Goal: Task Accomplishment & Management: Use online tool/utility

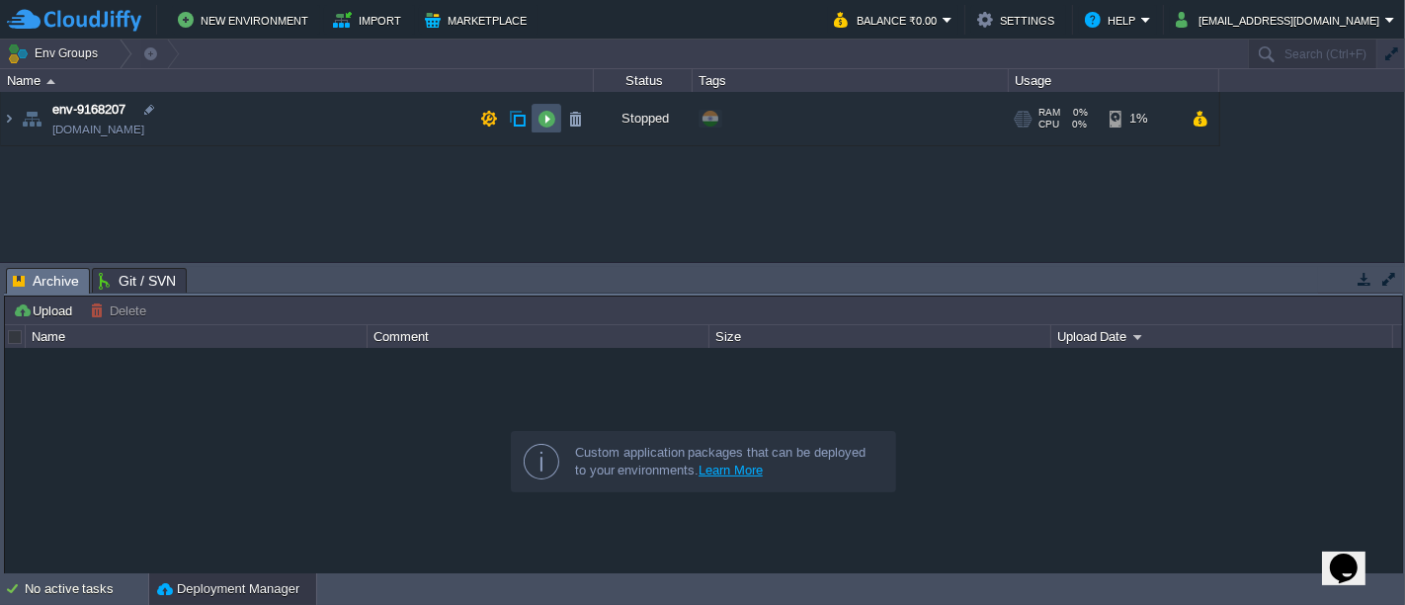
click at [538, 124] on button "button" at bounding box center [546, 119] width 18 height 18
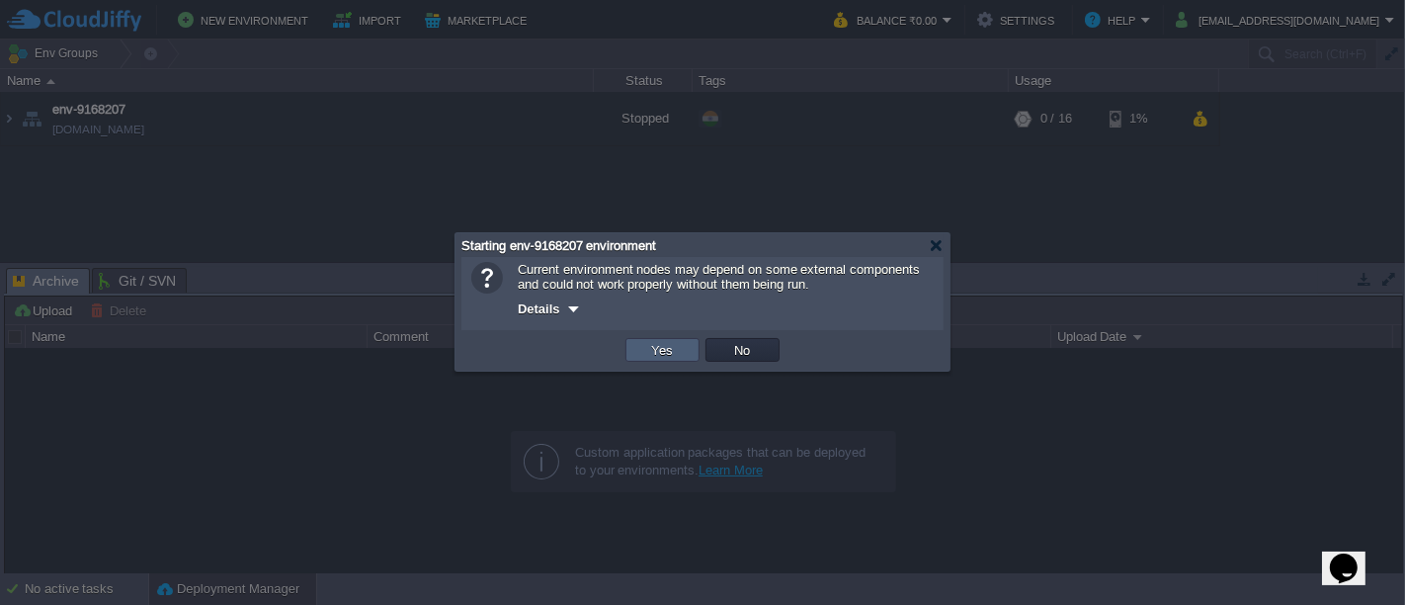
click at [640, 342] on td "Yes" at bounding box center [662, 350] width 74 height 24
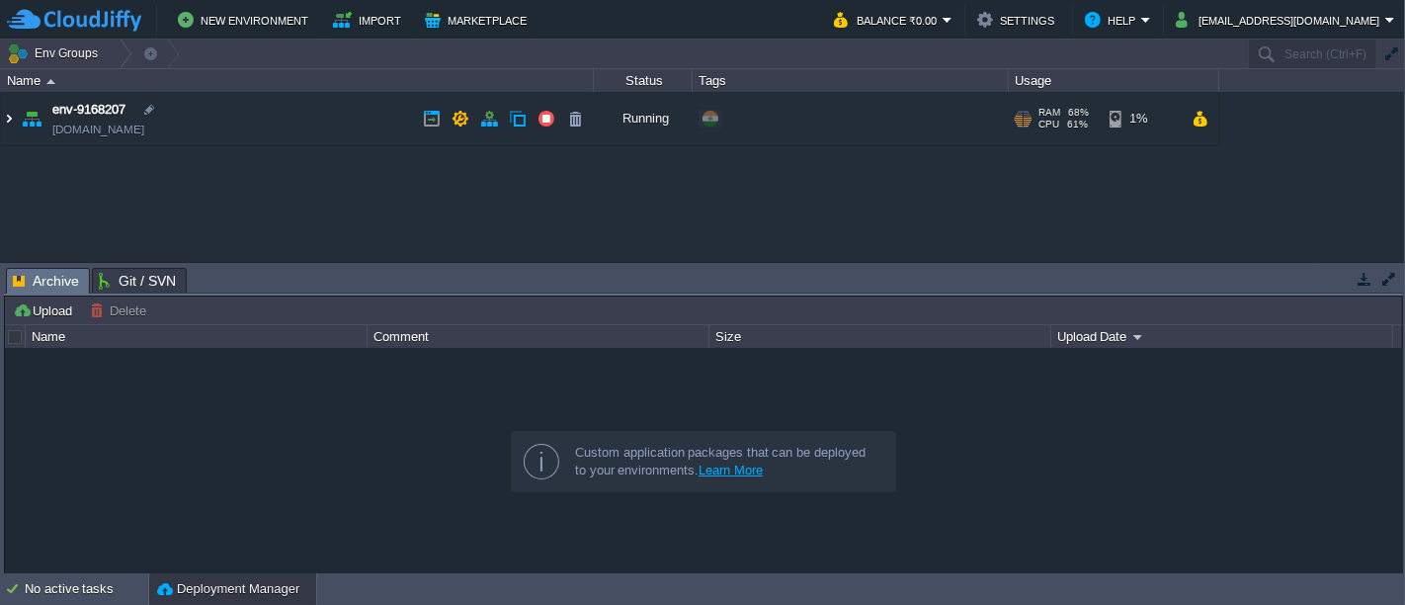
click at [6, 128] on img at bounding box center [9, 118] width 16 height 53
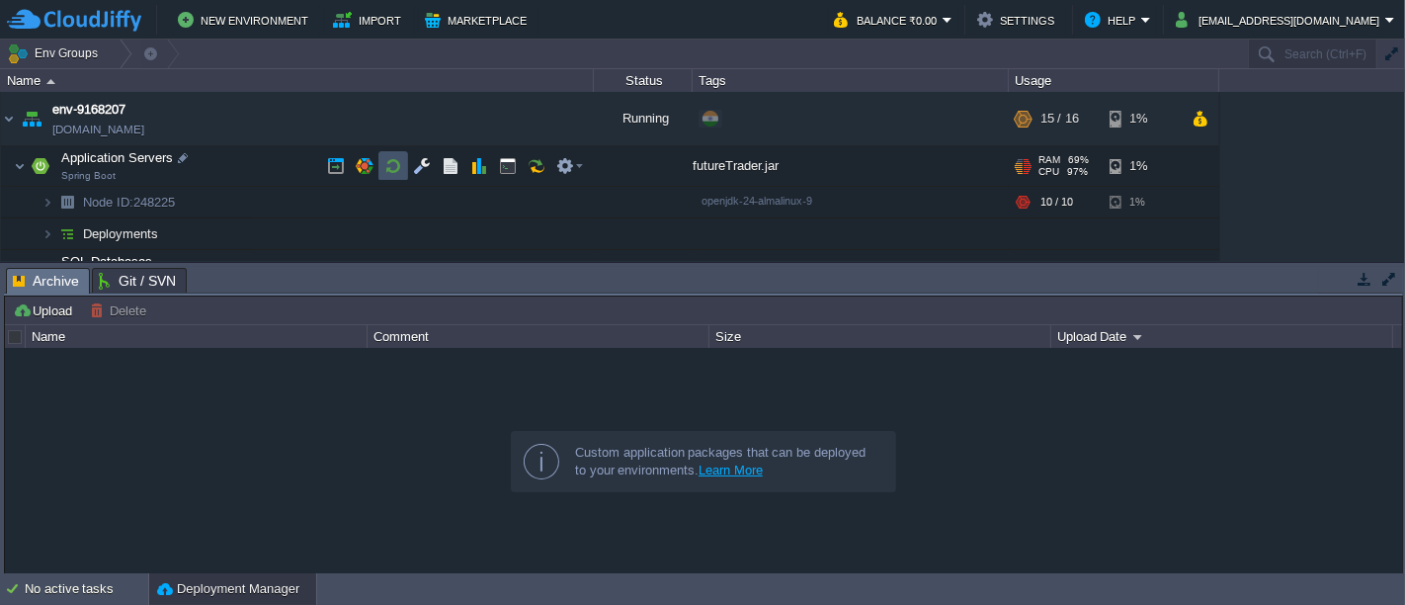
click at [400, 166] on button "button" at bounding box center [393, 166] width 18 height 18
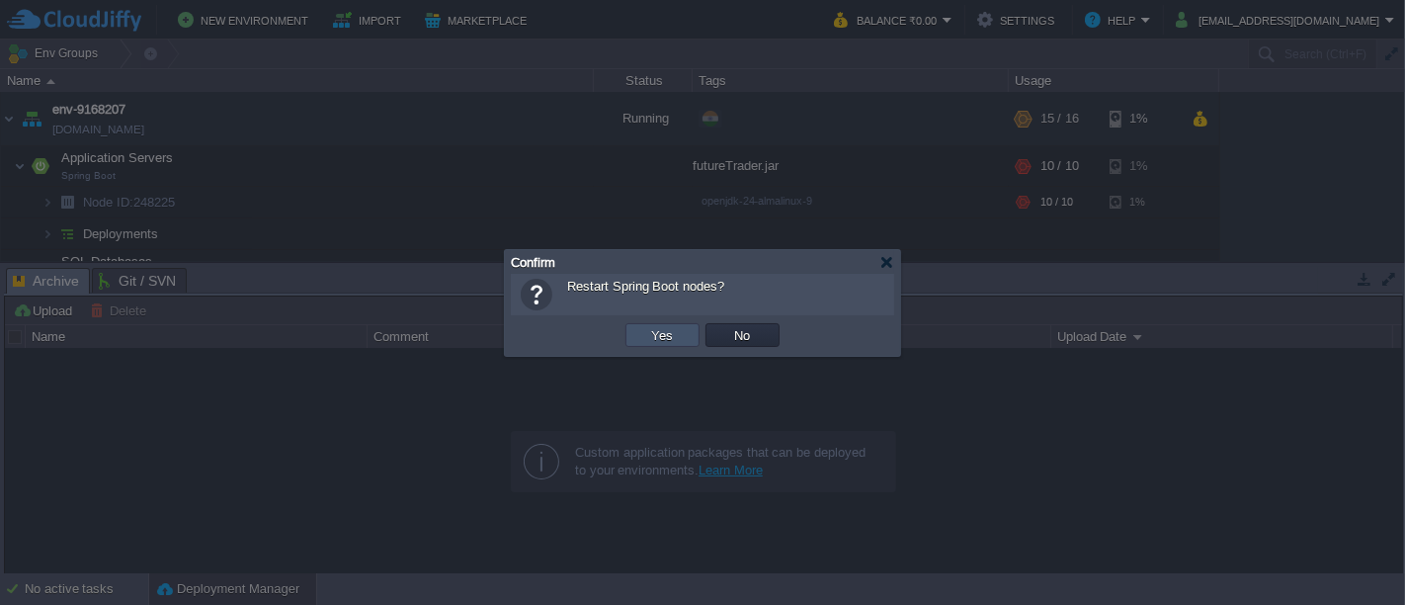
click at [653, 333] on button "Yes" at bounding box center [663, 335] width 34 height 18
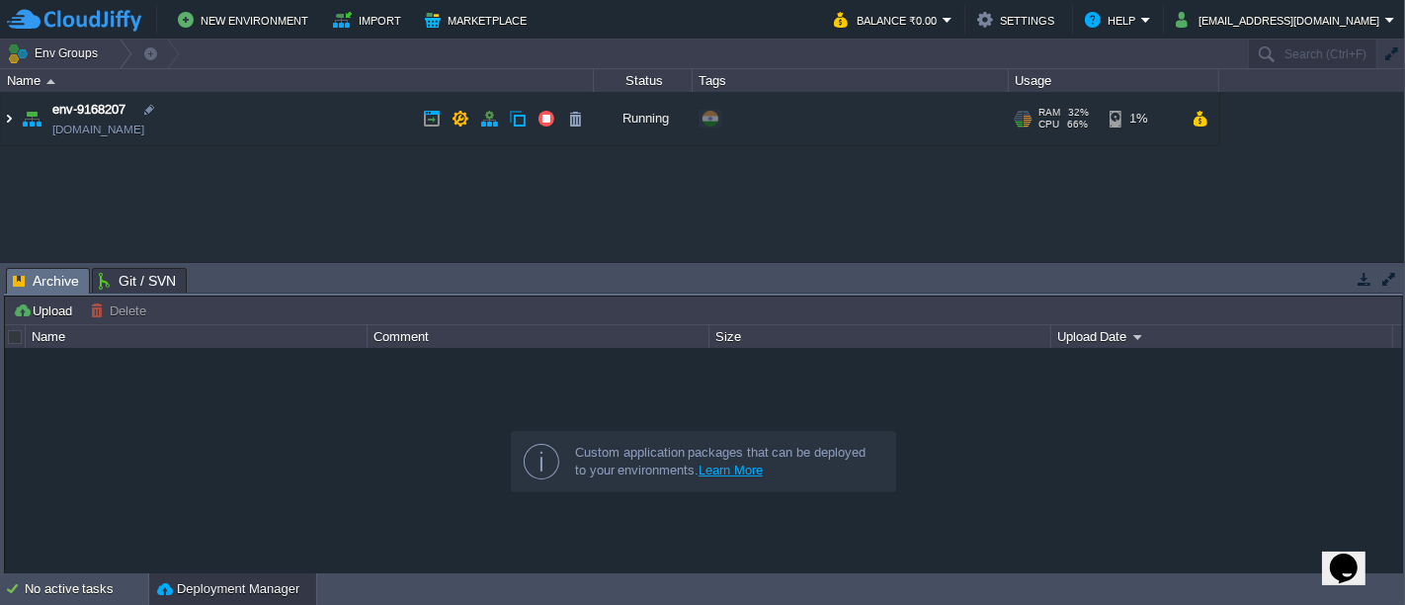
click at [8, 120] on img at bounding box center [9, 118] width 16 height 53
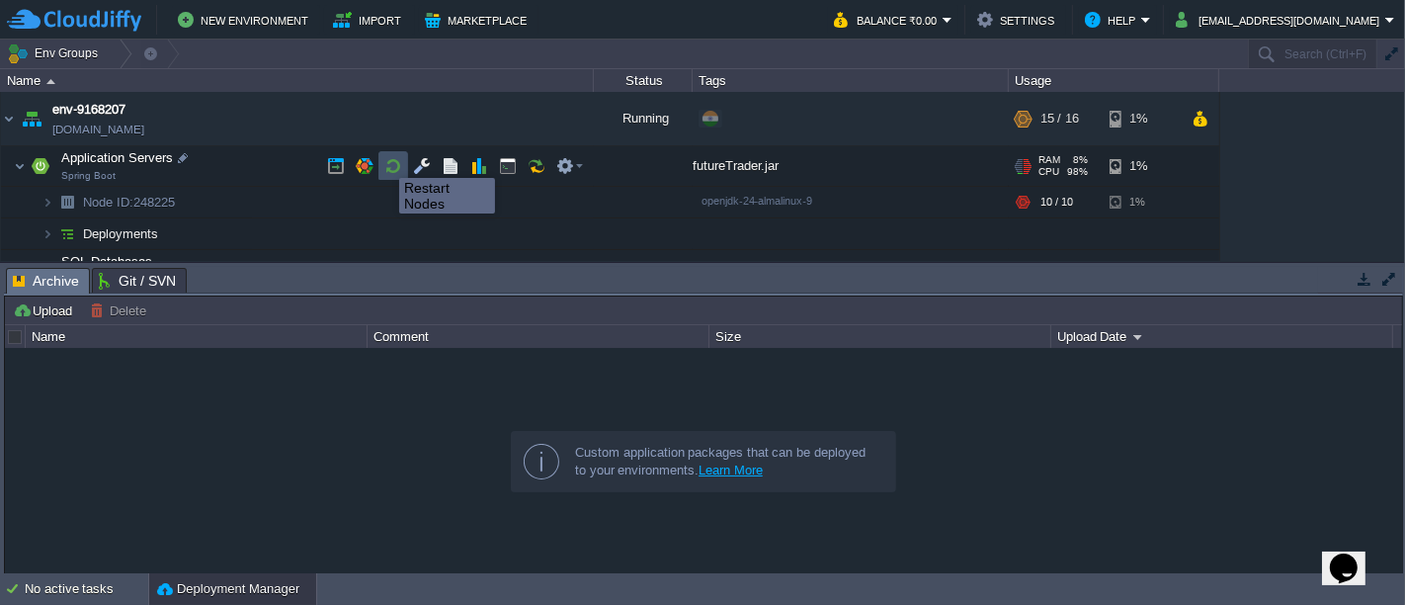
click at [384, 160] on button "button" at bounding box center [393, 166] width 18 height 18
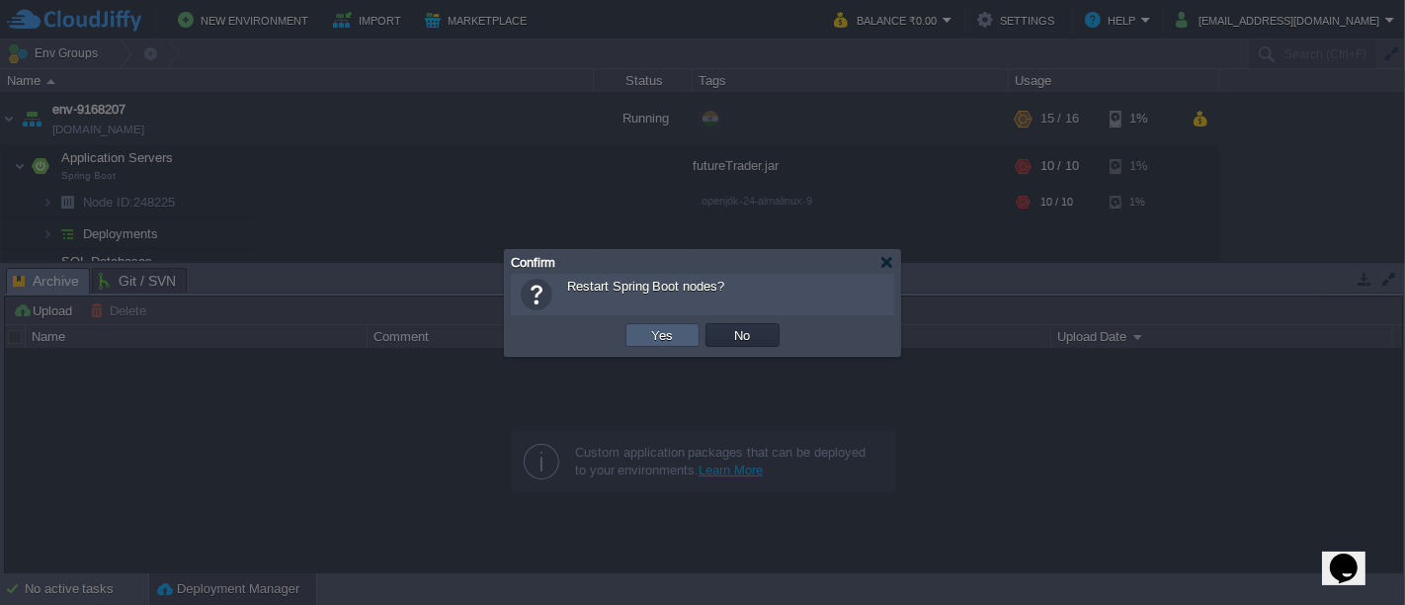
click at [657, 334] on button "Yes" at bounding box center [663, 335] width 34 height 18
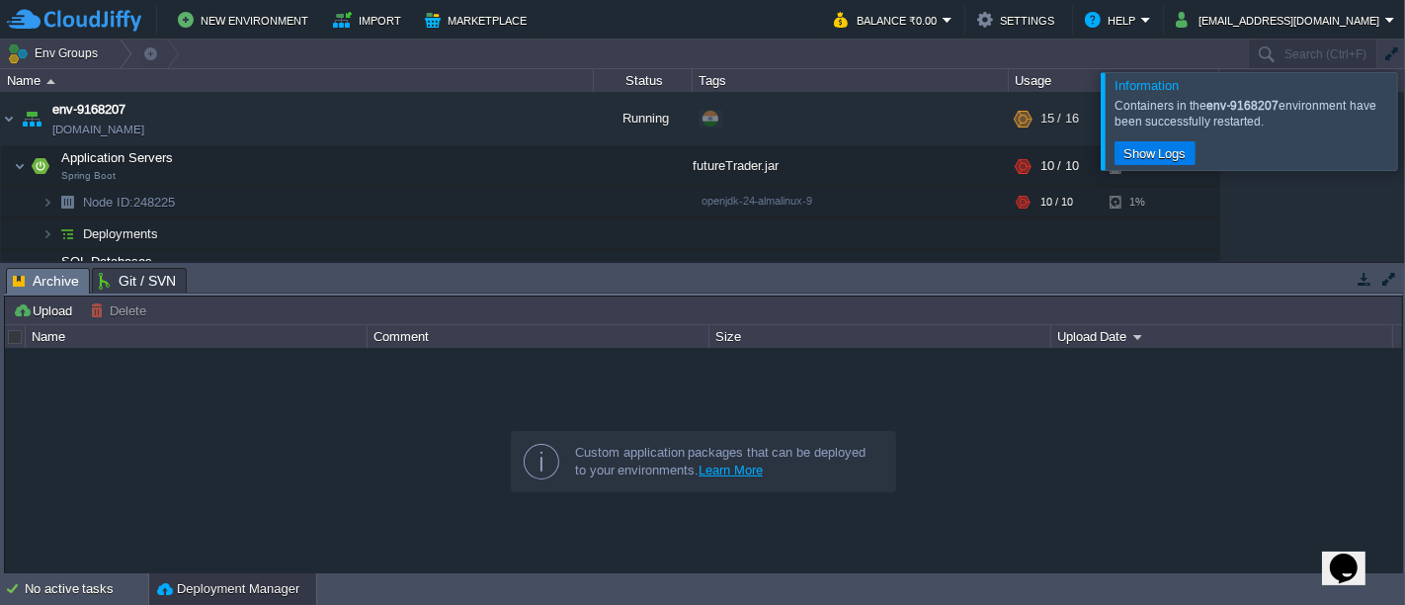
click at [1404, 114] on div at bounding box center [1429, 120] width 0 height 97
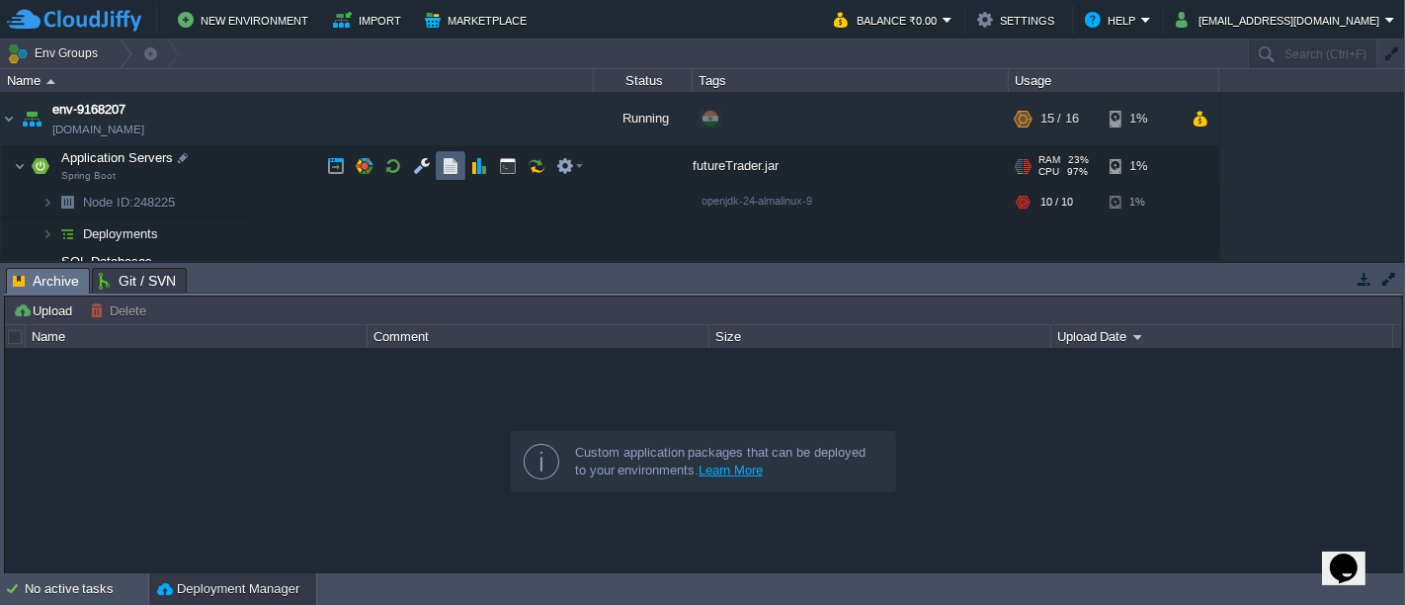
click at [440, 168] on td at bounding box center [451, 166] width 30 height 30
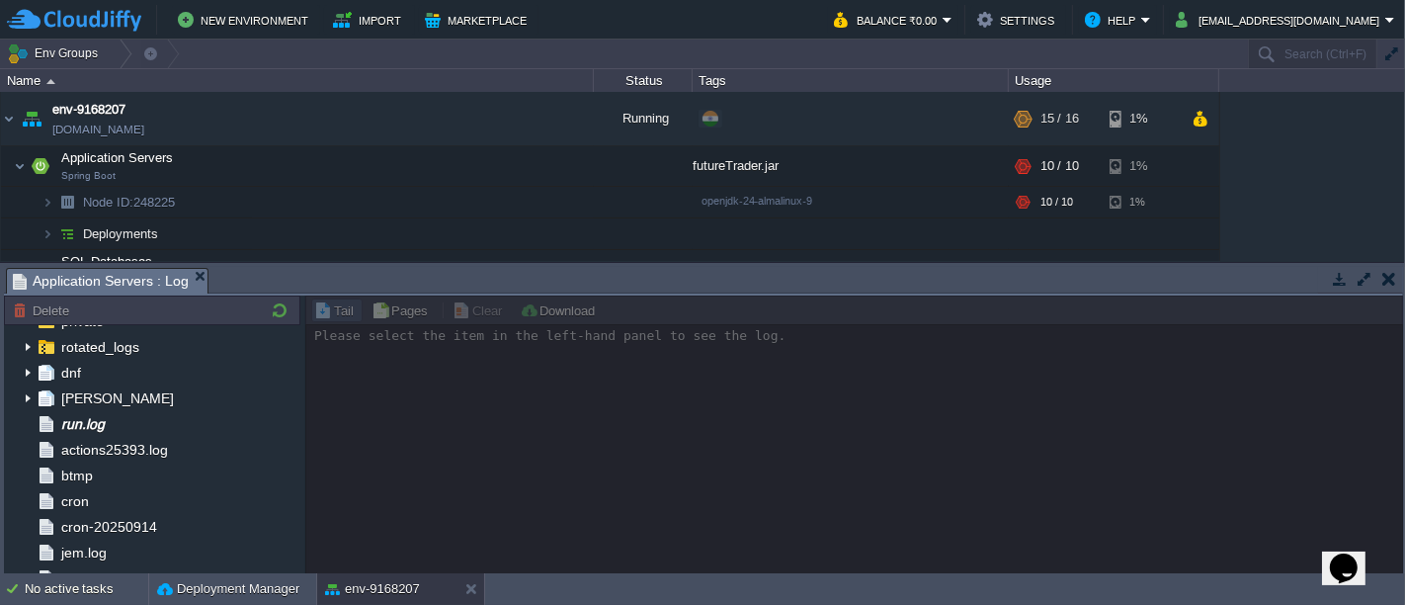
scroll to position [131, 0]
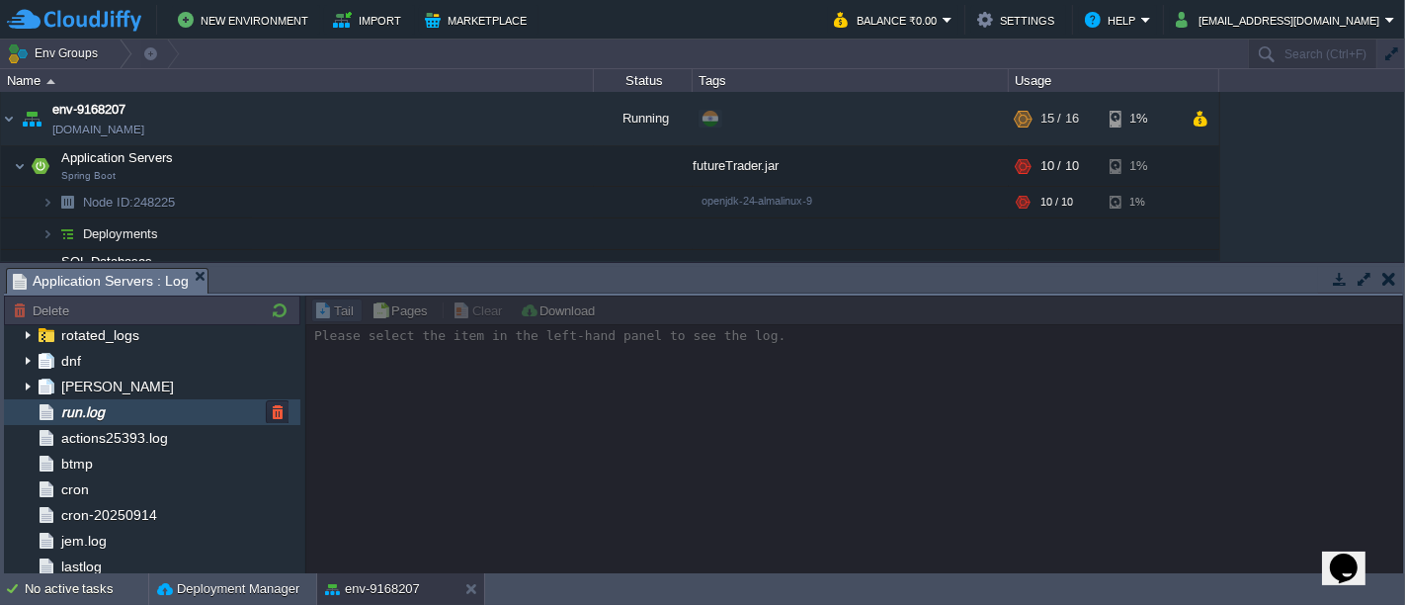
click at [160, 399] on div "run.log" at bounding box center [152, 412] width 296 height 26
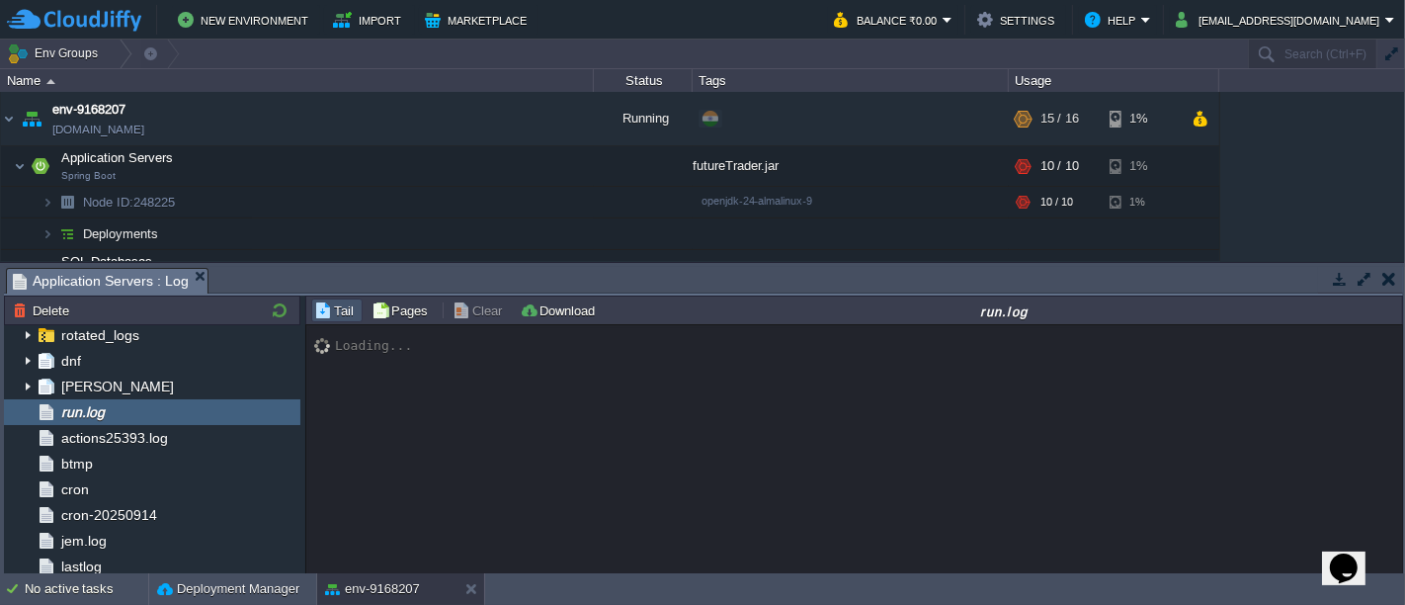
scroll to position [17081, 0]
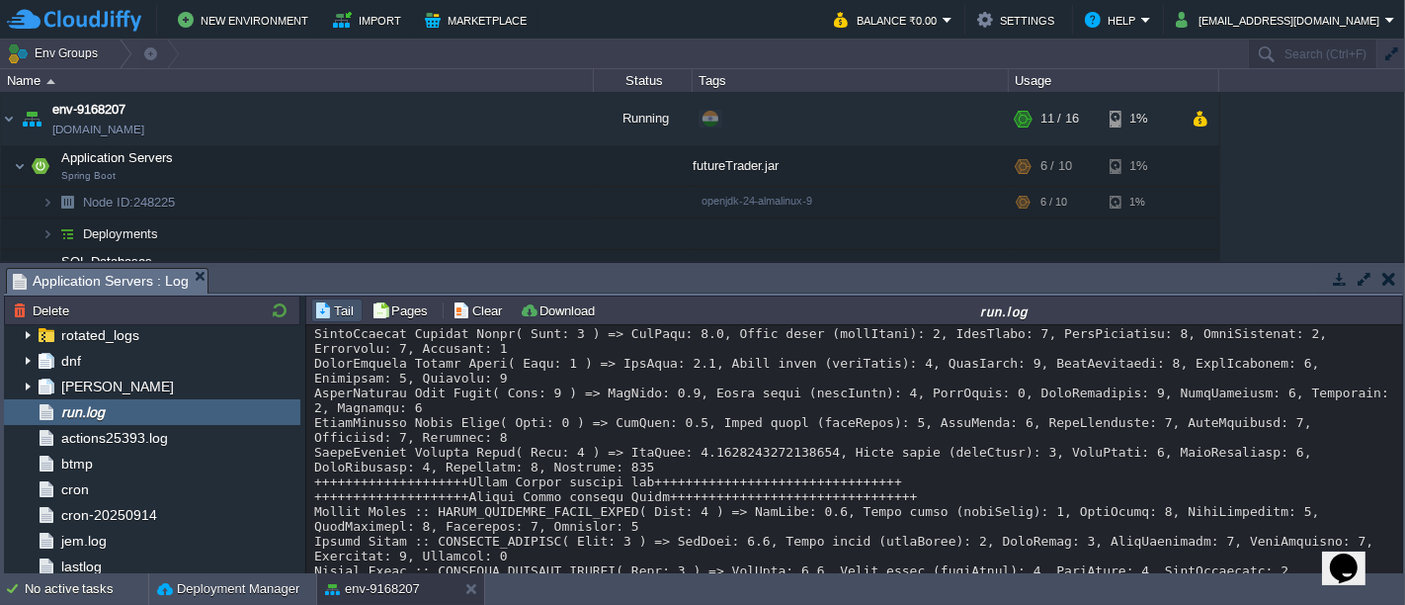
scroll to position [18823, 0]
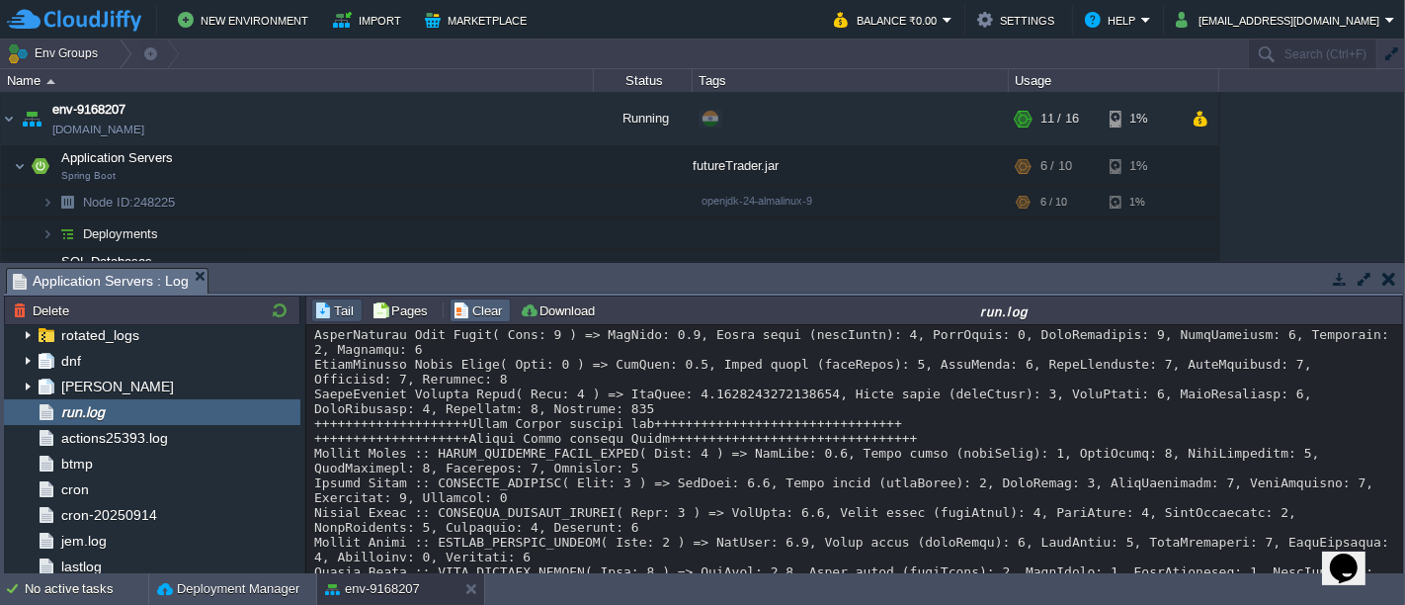
click at [471, 312] on button "Clear" at bounding box center [480, 310] width 55 height 18
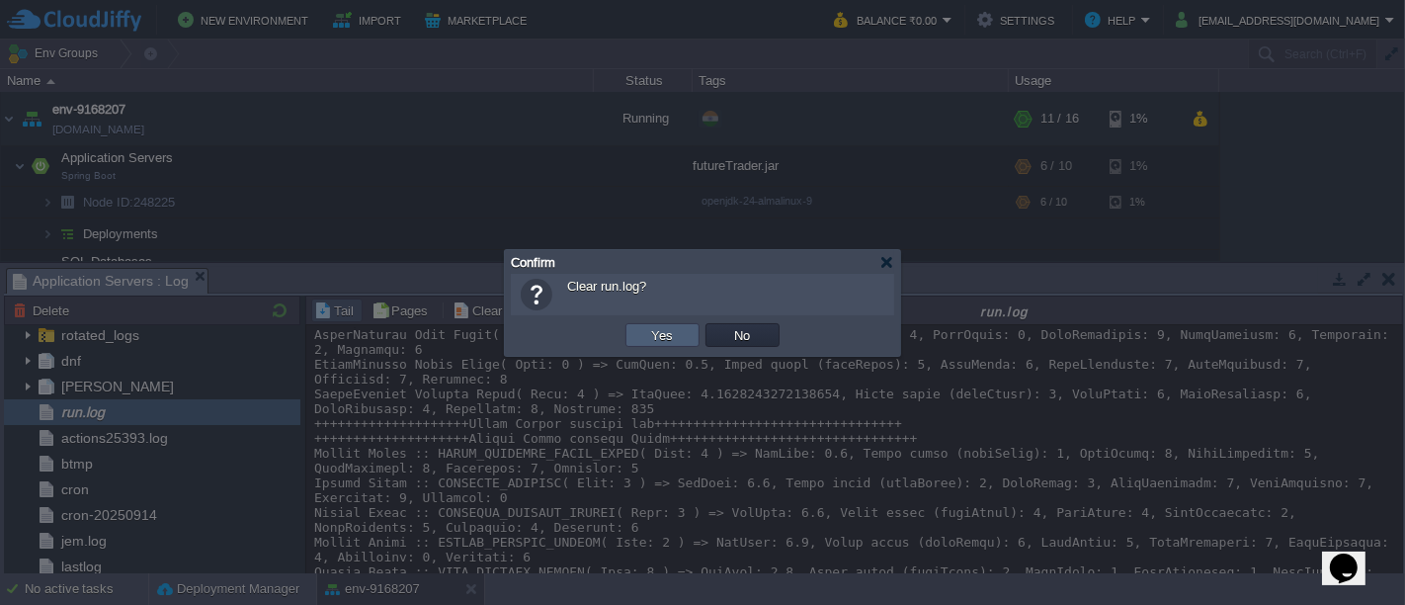
click at [674, 335] on button "Yes" at bounding box center [663, 335] width 34 height 18
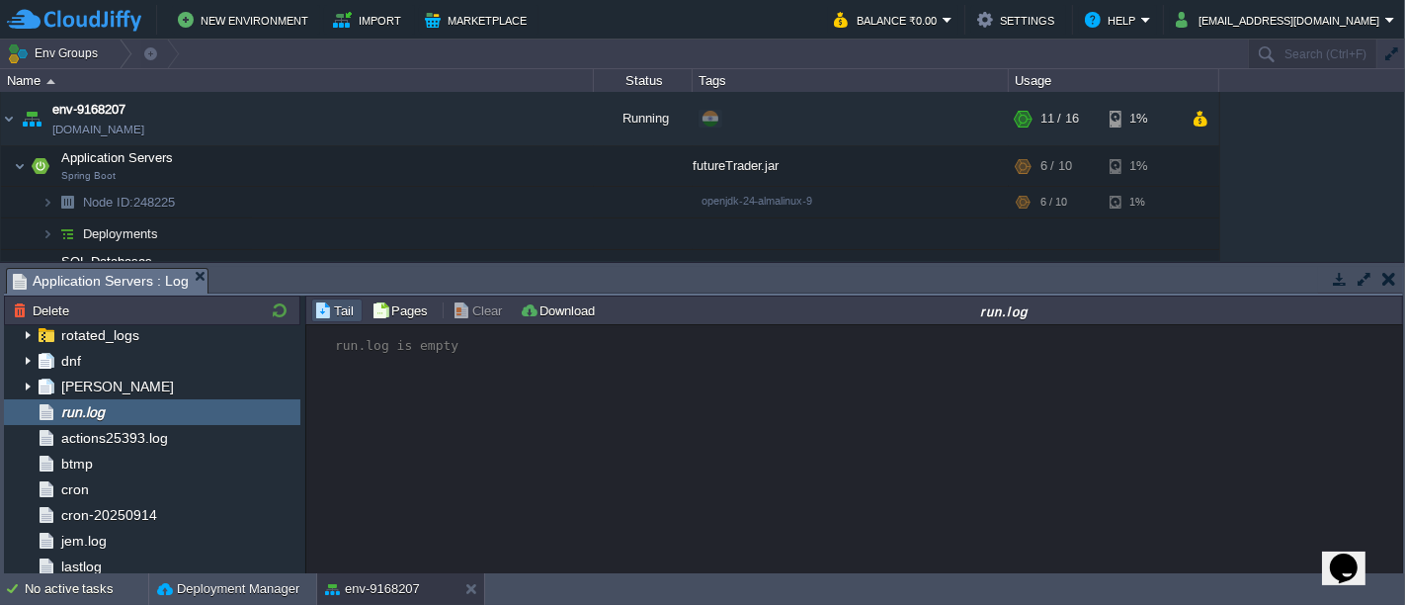
scroll to position [0, 0]
click at [1383, 281] on button "button" at bounding box center [1389, 279] width 14 height 18
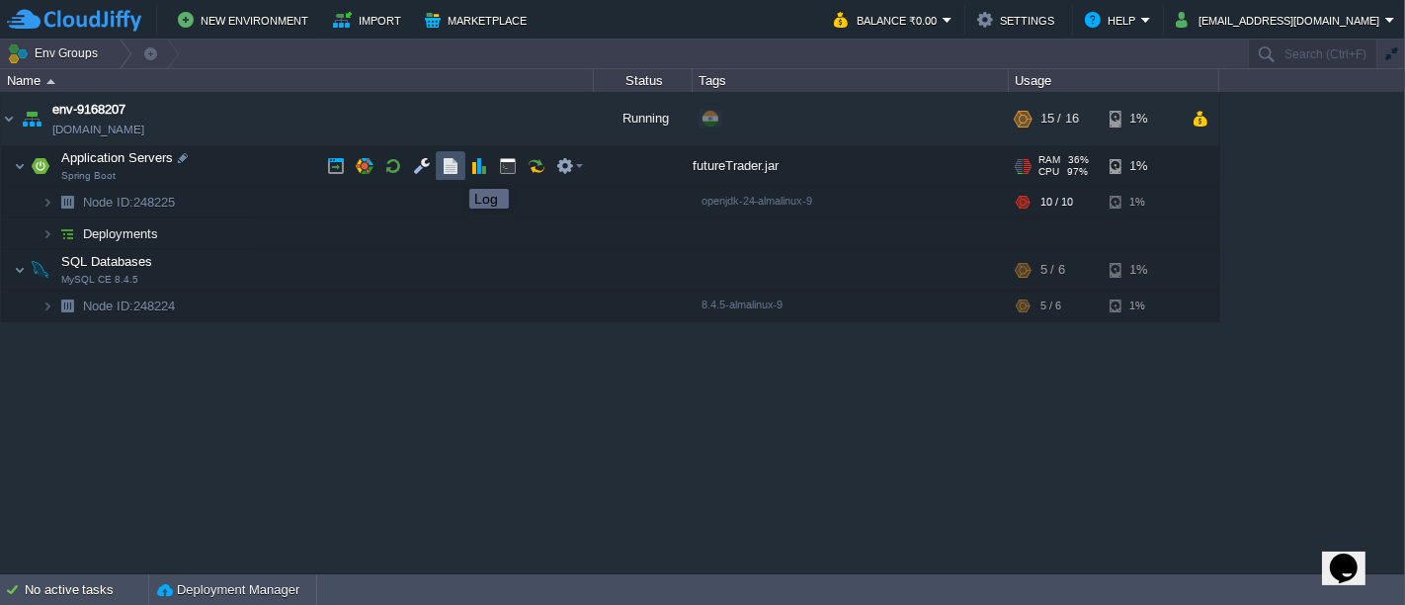
click at [454, 171] on button "button" at bounding box center [451, 166] width 18 height 18
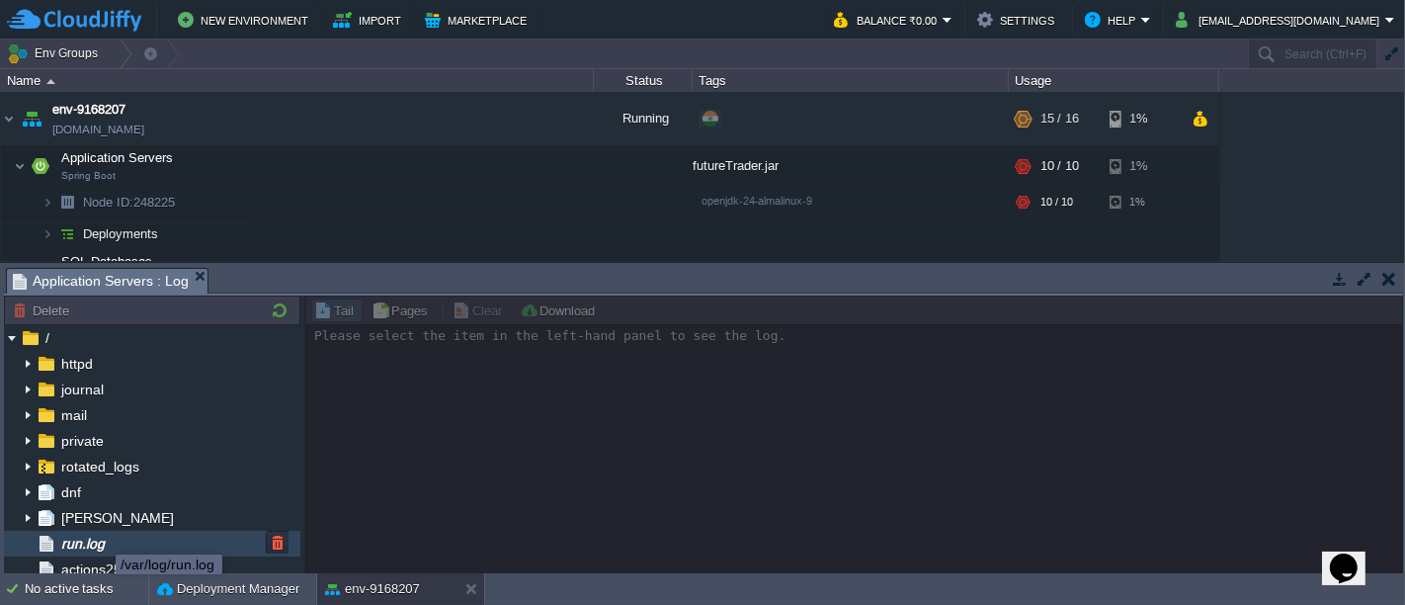
click at [101, 537] on span "run.log" at bounding box center [82, 544] width 50 height 18
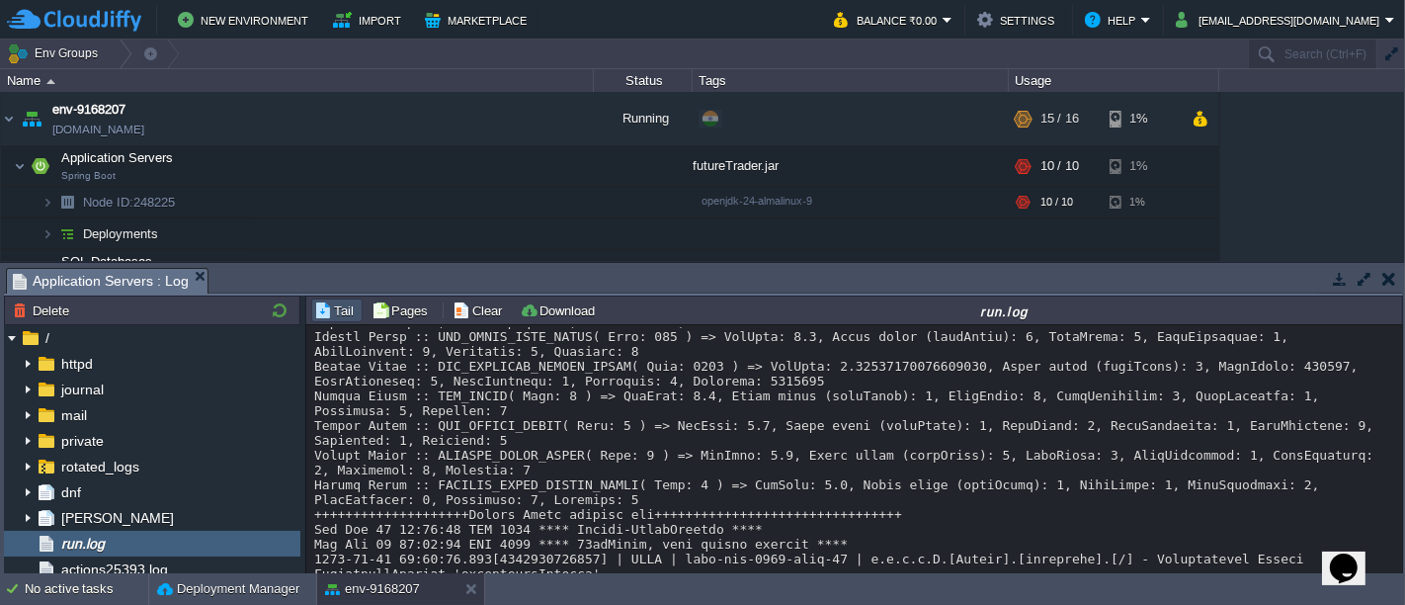
scroll to position [1390, 0]
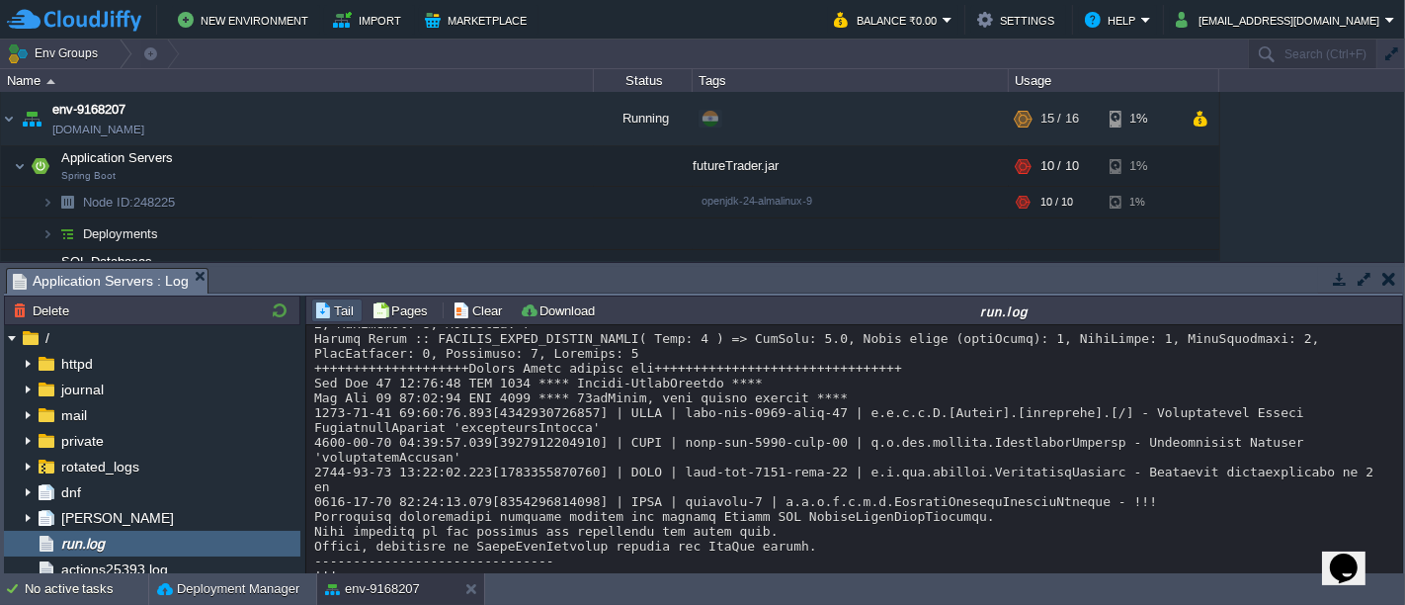
click at [1384, 275] on button "button" at bounding box center [1389, 279] width 14 height 18
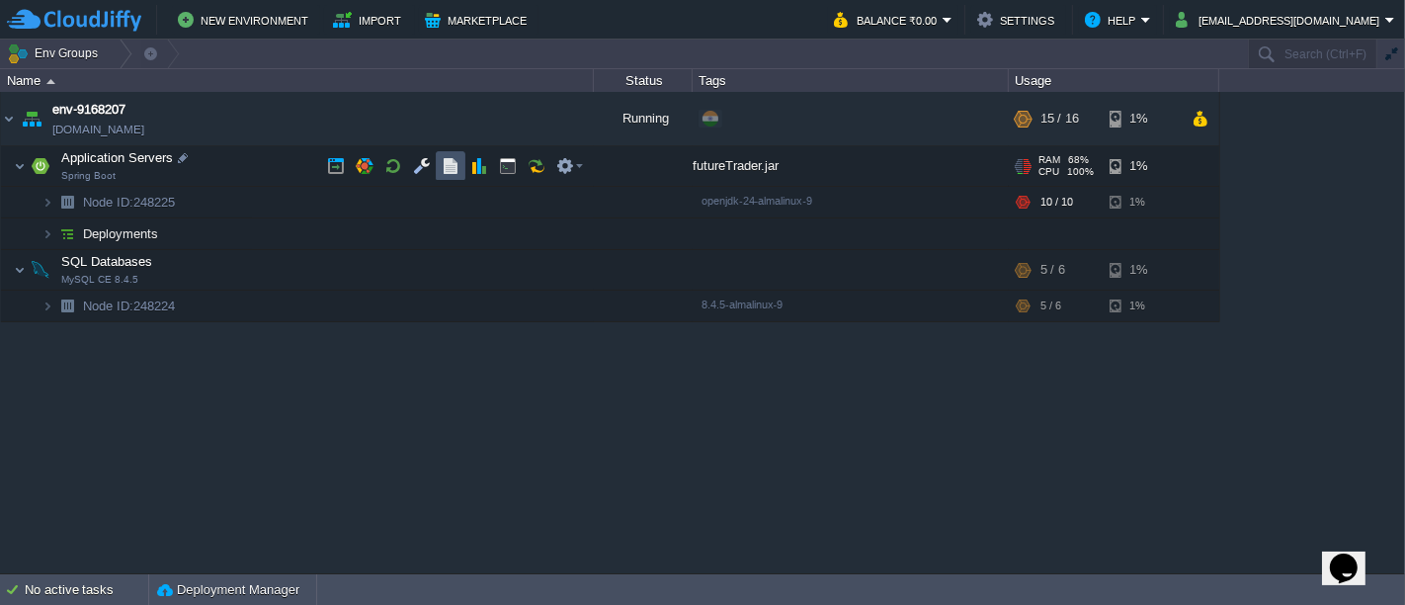
click at [456, 168] on button "button" at bounding box center [451, 166] width 18 height 18
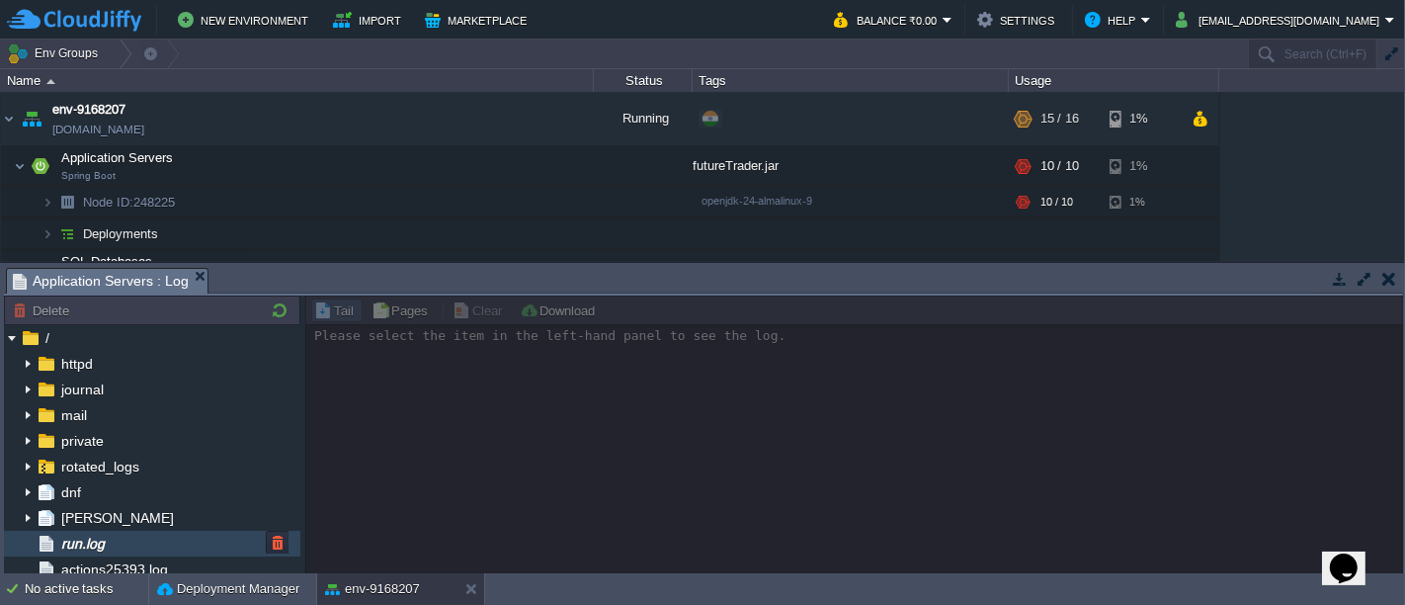
click at [101, 544] on span "run.log" at bounding box center [82, 544] width 50 height 18
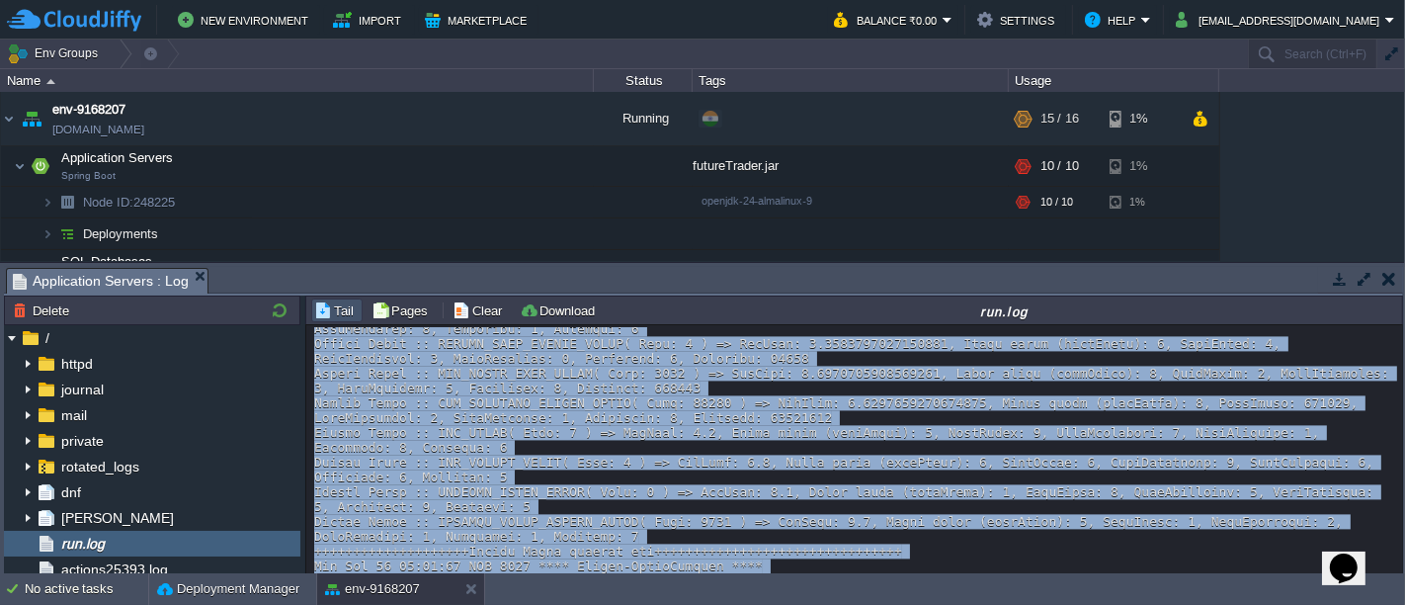
scroll to position [35364, 0]
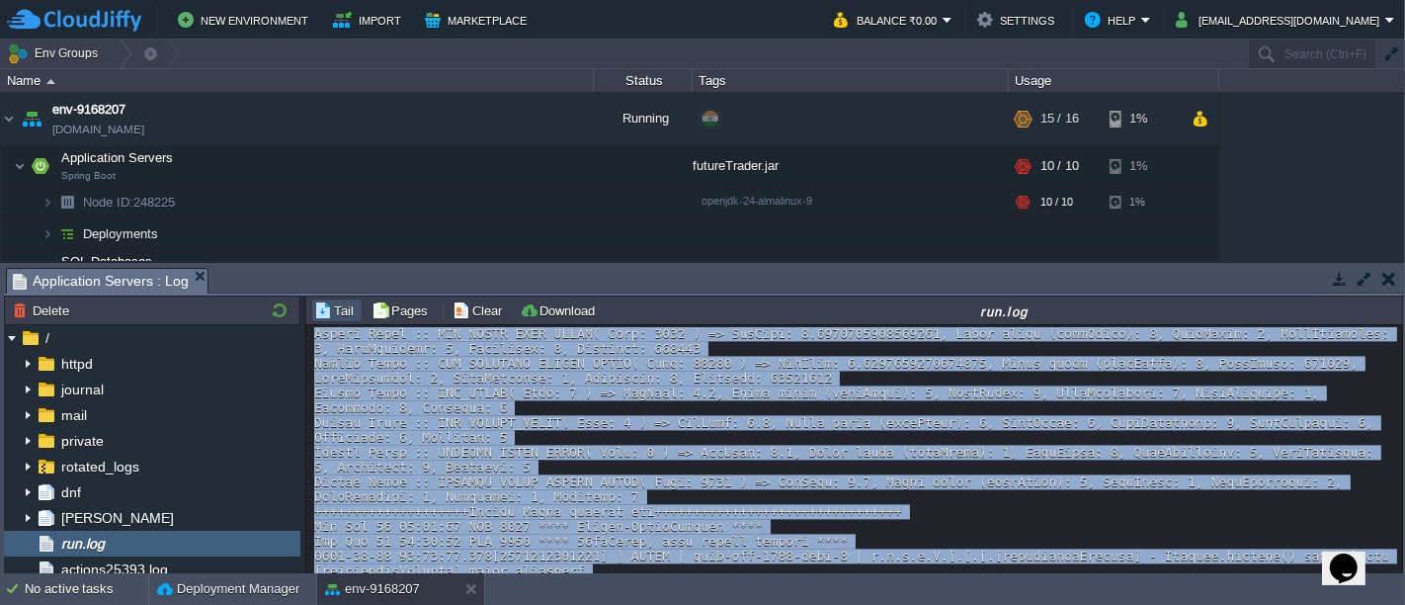
drag, startPoint x: 1400, startPoint y: 551, endPoint x: 1397, endPoint y: 603, distance: 51.5
click at [1397, 603] on body "New Environment Import Marketplace Bonus ₹0.00 Upgrade Account Balance ₹0.00 Se…" at bounding box center [702, 302] width 1405 height 605
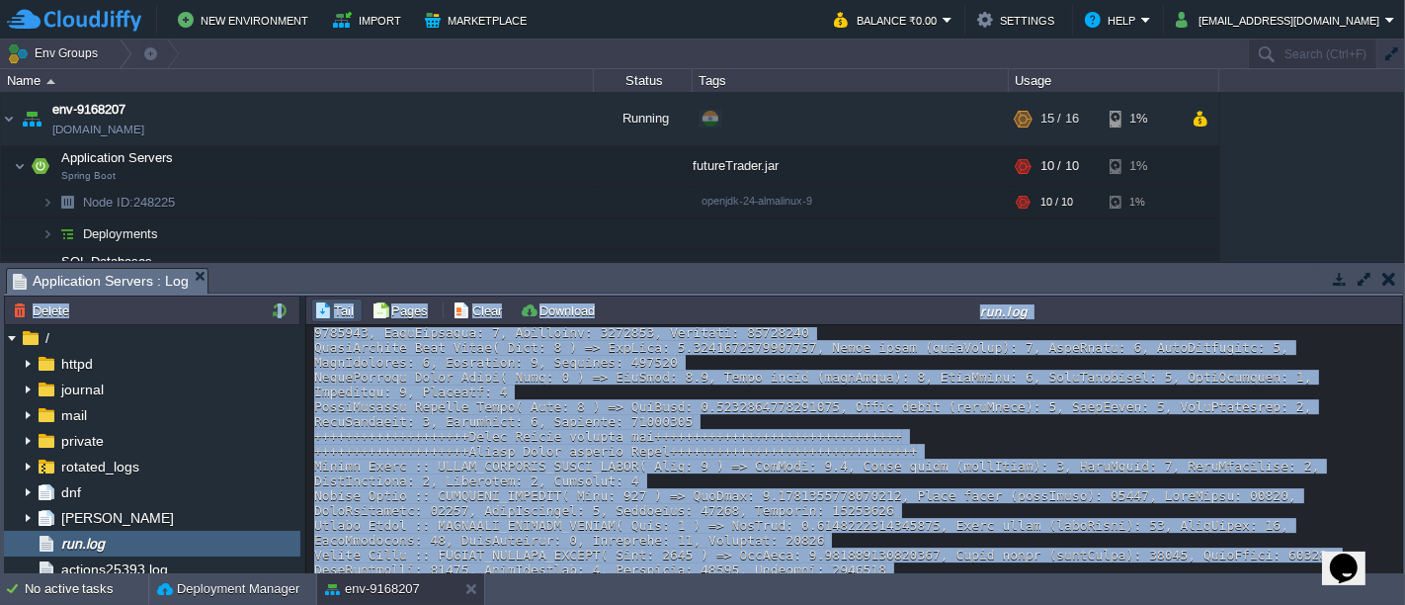
drag, startPoint x: 473, startPoint y: 538, endPoint x: 375, endPoint y: 288, distance: 269.3
click at [375, 288] on div "Tasks Activity Log Archive Git / SVN Application Servers : Log Upload Delete De…" at bounding box center [703, 418] width 1407 height 311
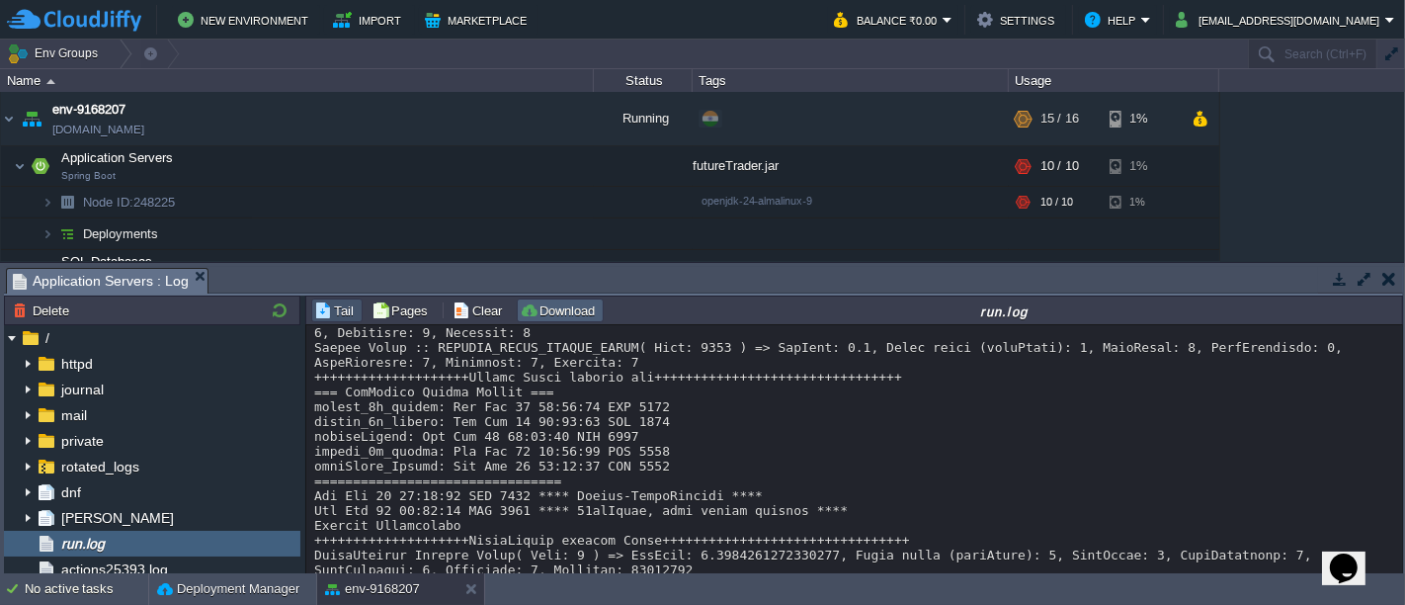
click at [564, 314] on button "Download" at bounding box center [560, 310] width 81 height 18
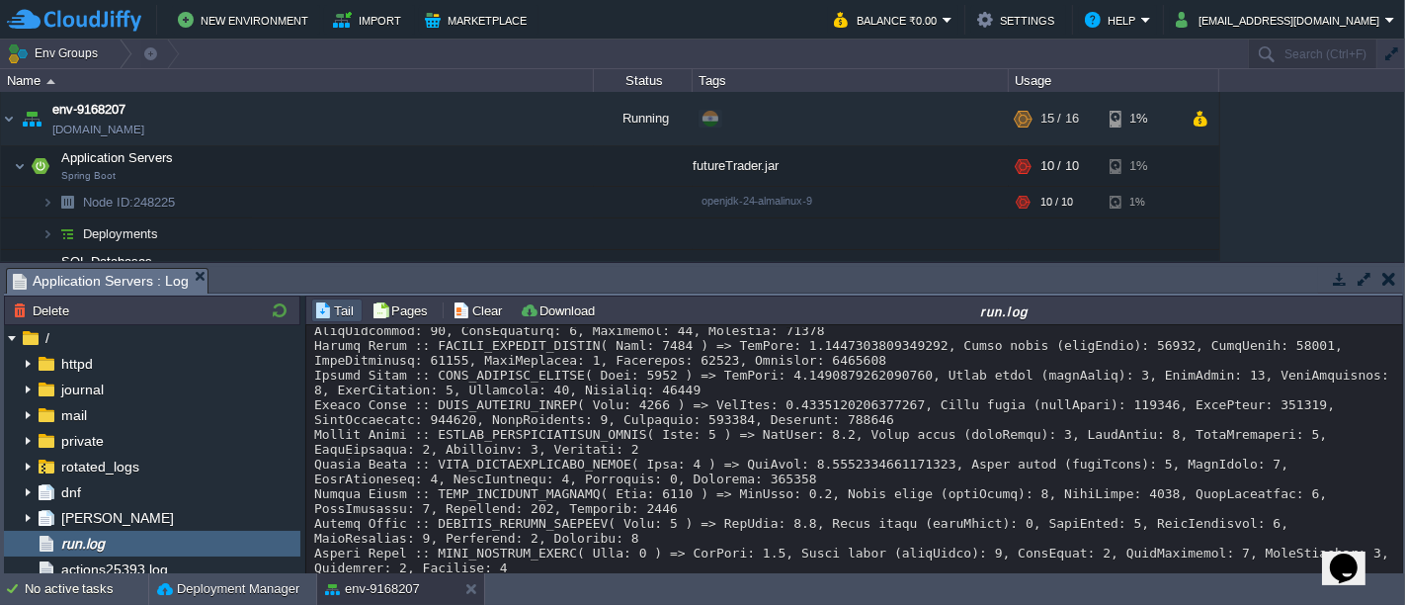
scroll to position [38364, 0]
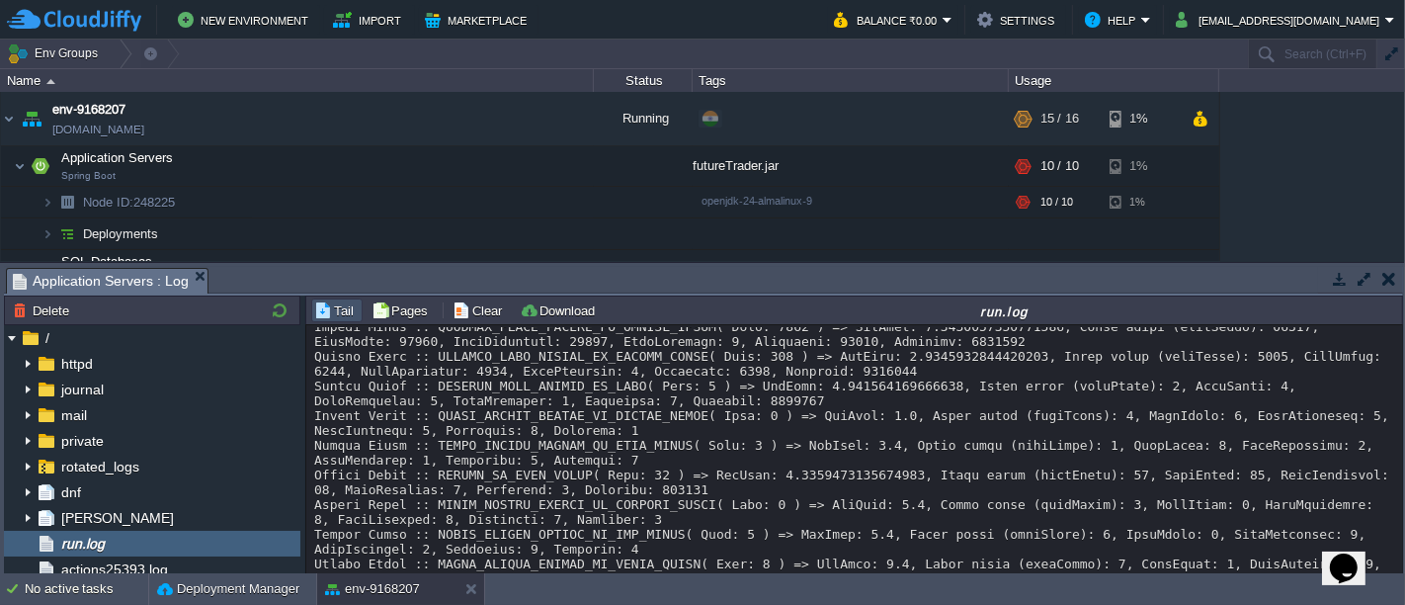
click at [1386, 285] on button "button" at bounding box center [1389, 279] width 14 height 18
